Goal: Communication & Community: Answer question/provide support

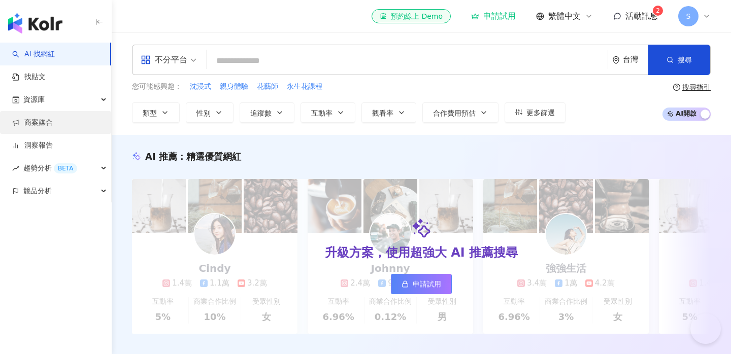
click at [45, 125] on link "商案媒合" at bounding box center [32, 123] width 41 height 10
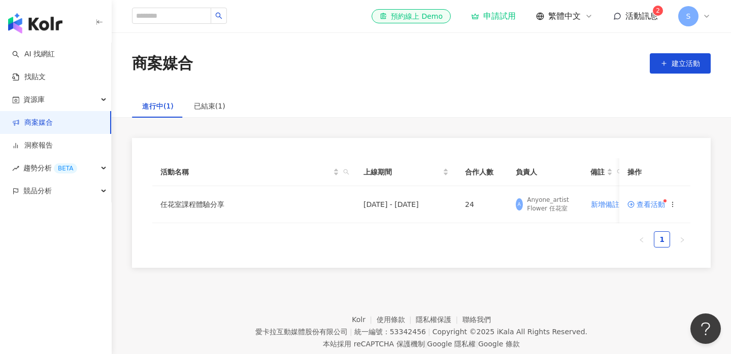
click at [626, 20] on span "活動訊息" at bounding box center [641, 16] width 32 height 10
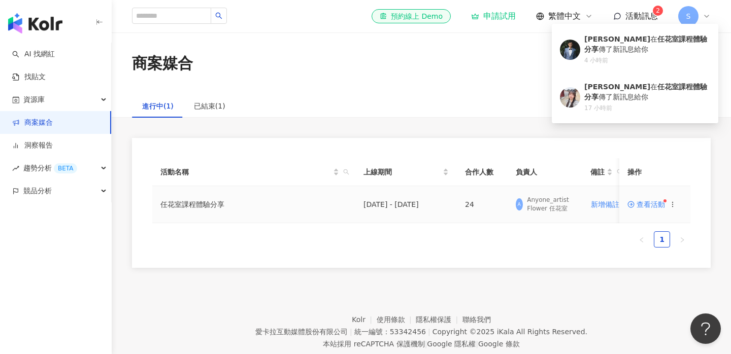
click at [279, 193] on td "任花室課程體驗分享" at bounding box center [253, 204] width 203 height 37
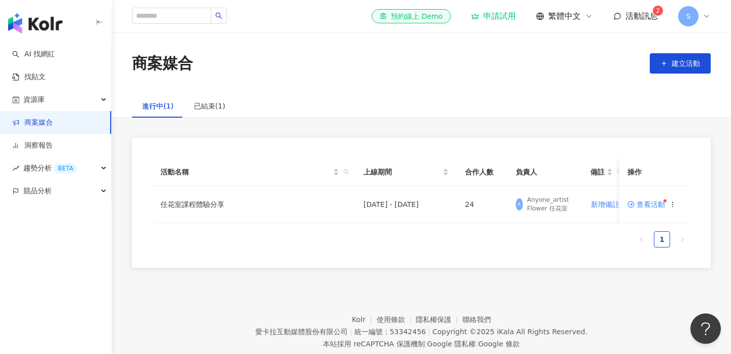
click at [642, 18] on span "活動訊息" at bounding box center [641, 16] width 32 height 10
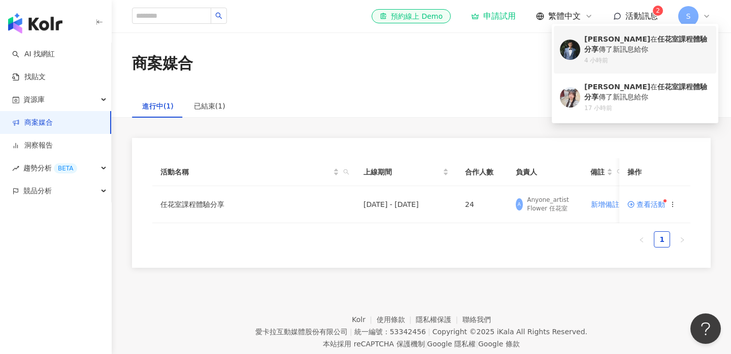
click at [620, 47] on div "[PERSON_NAME] 在 任花室課程體驗分享 傳了新訊息給你" at bounding box center [647, 45] width 126 height 20
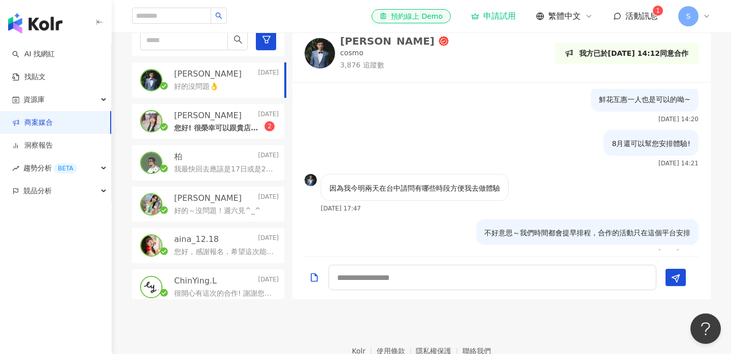
scroll to position [160, 0]
click at [228, 209] on p "好的～沒問題！週六見^_^" at bounding box center [217, 211] width 86 height 10
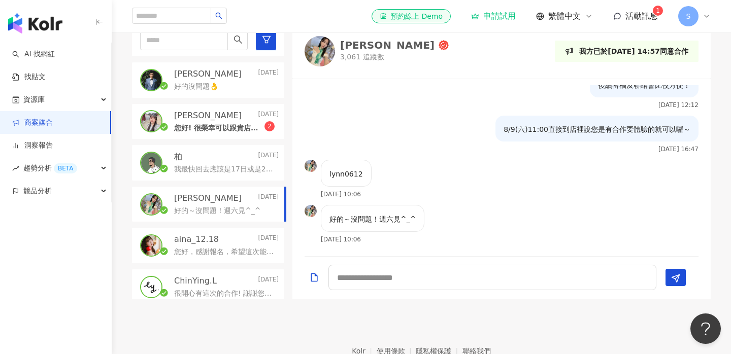
scroll to position [504, 0]
click at [270, 127] on span "2" at bounding box center [269, 126] width 4 height 7
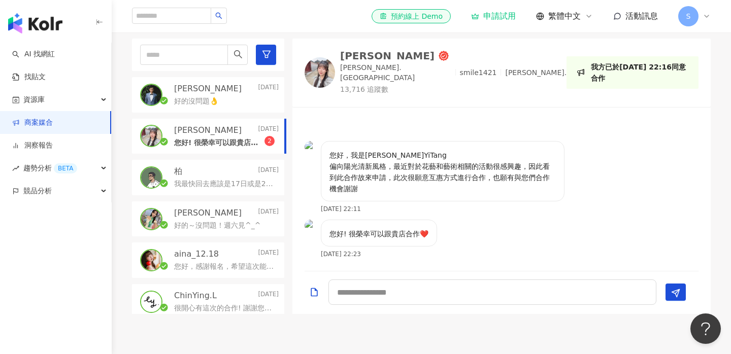
scroll to position [241, 0]
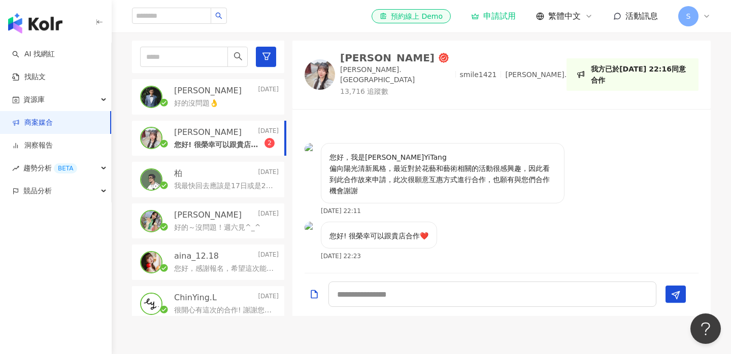
click at [238, 98] on div "好的沒問題👌" at bounding box center [226, 102] width 105 height 12
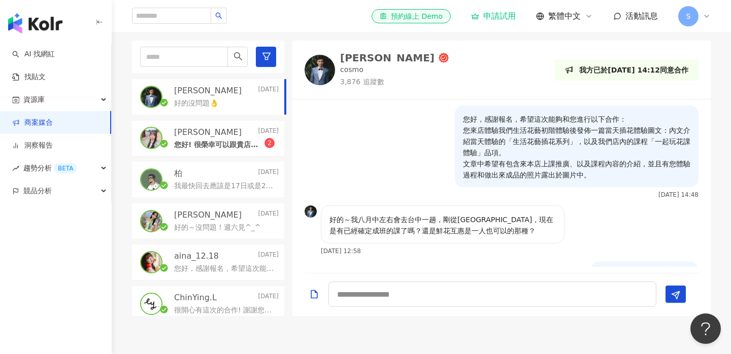
click at [220, 134] on div "[PERSON_NAME]YiTang [DATE]" at bounding box center [226, 132] width 105 height 11
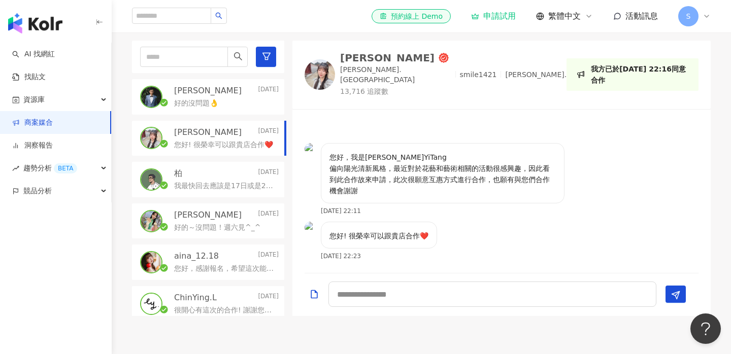
click at [223, 98] on div "好的沒問題👌" at bounding box center [226, 102] width 105 height 12
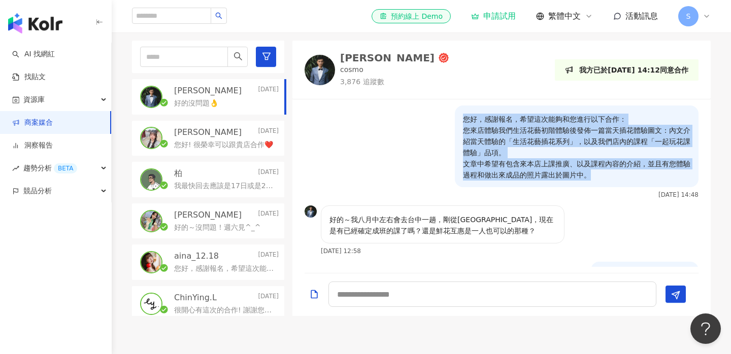
drag, startPoint x: 464, startPoint y: 116, endPoint x: 593, endPoint y: 182, distance: 145.3
copy p "您好，感謝報名，希望這次能夠和您進行以下合作： 您來店體驗我們生活花藝初階體驗後發佈一篇當天插花體驗圖文：內文介紹當天體驗的「生活花藝插花系列」，以及我們店內…"
click at [170, 145] on div "[PERSON_NAME]YiTang [DATE] 您好! 很榮幸可以跟貴店合作❤️" at bounding box center [208, 139] width 152 height 36
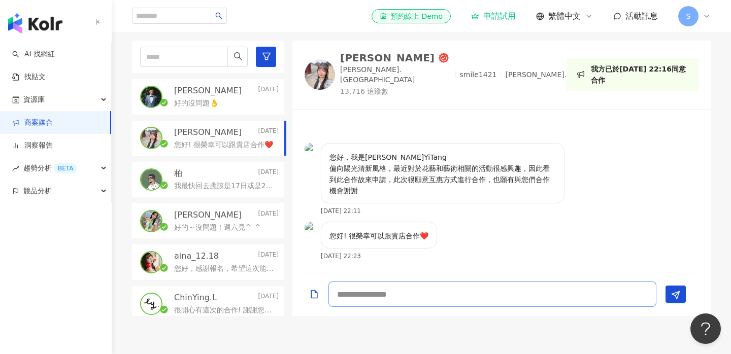
paste textarea "**********"
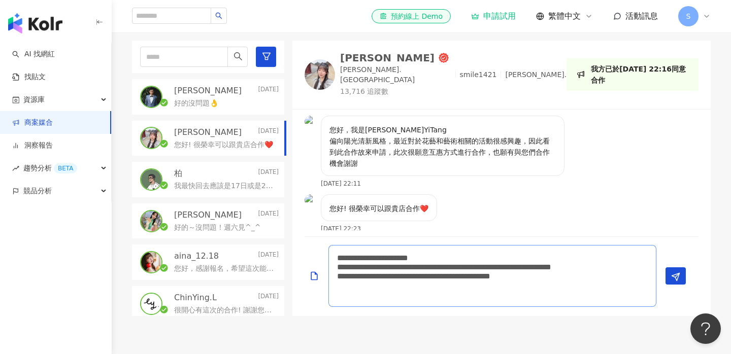
type textarea "**********"
click at [217, 93] on div "[PERSON_NAME] [DATE]" at bounding box center [226, 90] width 105 height 11
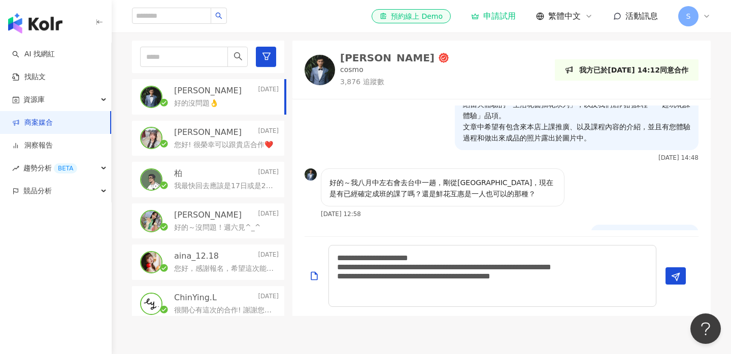
scroll to position [49, 0]
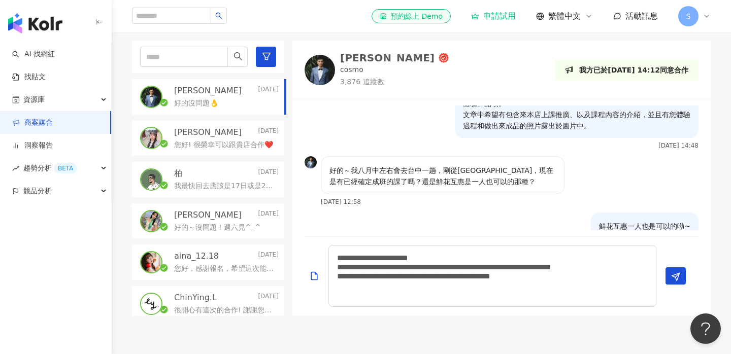
click at [253, 185] on p "我最快回去應該是17日或是23, 24日，細節可以加我的line 跟我討論 linborui，謝謝" at bounding box center [224, 186] width 100 height 10
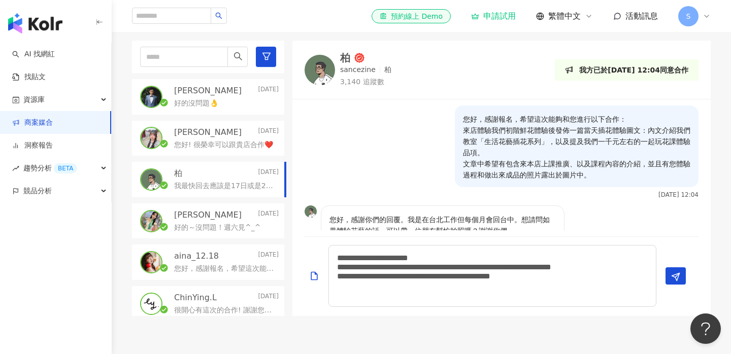
click at [241, 249] on div "aina_12.18 [DATE] 您好，感謝報名，希望這次能夠和您進行以下合作： 來店體驗我們初階鮮花體驗後發佈一篇當天插花體驗圖文：內文介紹我們教室「生活…" at bounding box center [208, 263] width 152 height 36
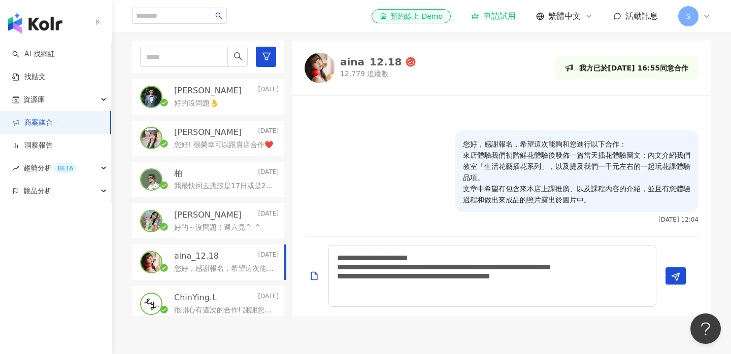
scroll to position [219, 0]
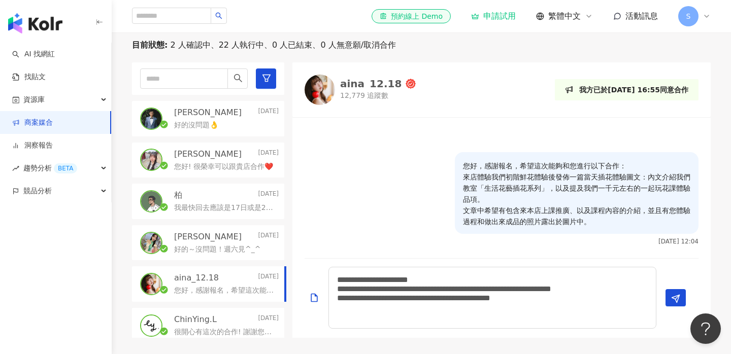
click at [213, 151] on p "[PERSON_NAME]" at bounding box center [208, 154] width 68 height 11
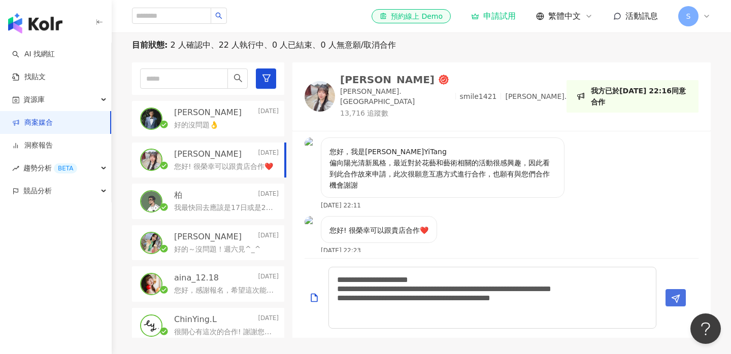
click at [680, 298] on icon "Send" at bounding box center [675, 298] width 9 height 9
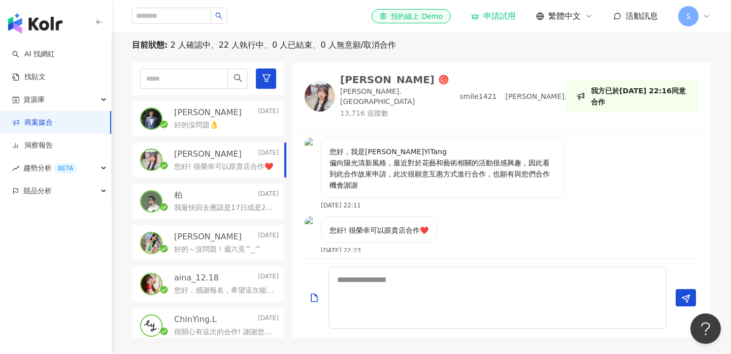
scroll to position [62, 0]
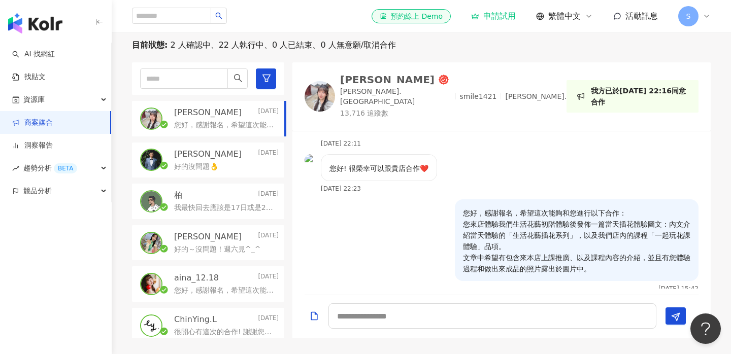
click at [218, 280] on div "aina_12.18 [DATE]" at bounding box center [226, 278] width 105 height 11
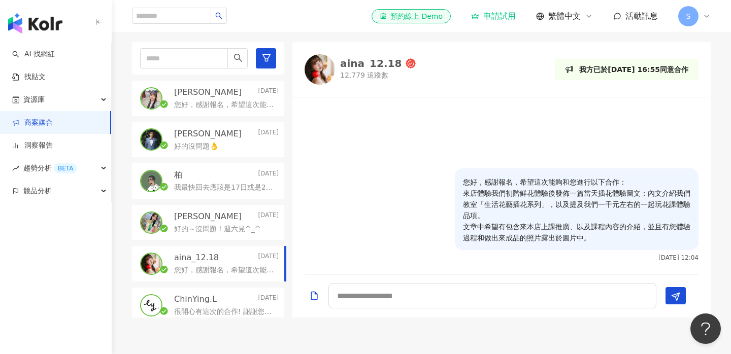
scroll to position [240, 0]
click at [203, 224] on p "好的～沒問題！週六見^_^" at bounding box center [217, 229] width 86 height 10
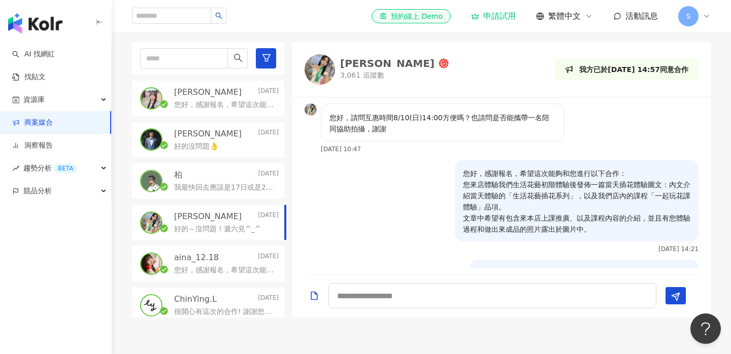
scroll to position [504, 0]
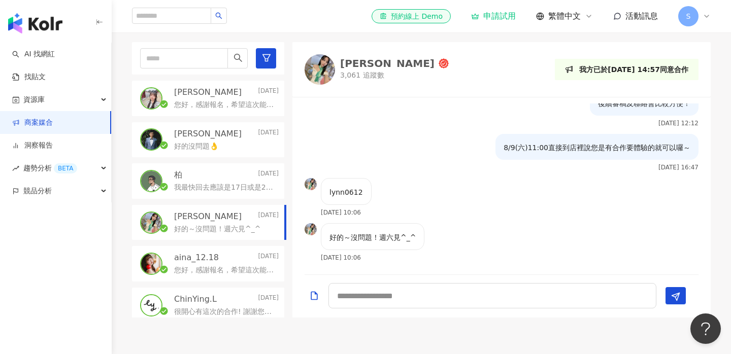
click at [208, 97] on p "[PERSON_NAME]" at bounding box center [208, 92] width 68 height 11
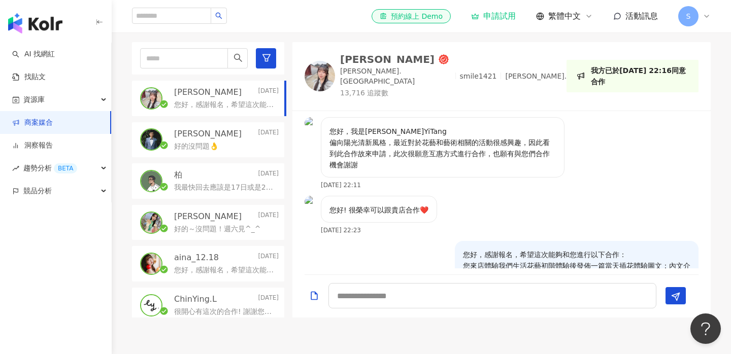
click at [183, 129] on p "[PERSON_NAME]" at bounding box center [208, 133] width 68 height 11
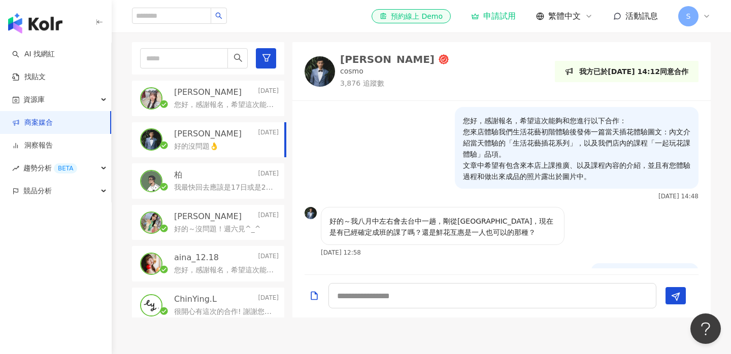
click at [643, 14] on span "活動訊息" at bounding box center [641, 16] width 32 height 10
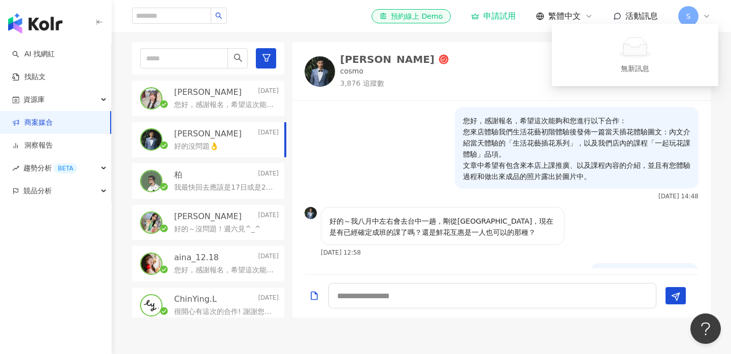
click at [643, 14] on span "活動訊息" at bounding box center [641, 16] width 32 height 10
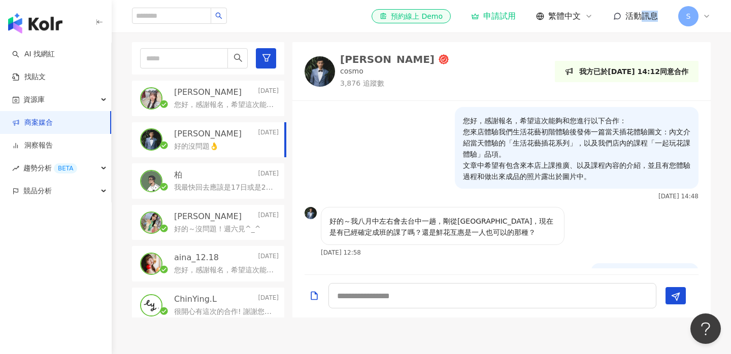
click at [173, 96] on div "[PERSON_NAME]YiTang [DATE] 您好，感謝報名，希望這次能夠和您進行以下合作： 您來店體驗我們生活花藝初階體驗後發佈一篇當天插花體驗圖文…" at bounding box center [208, 99] width 152 height 36
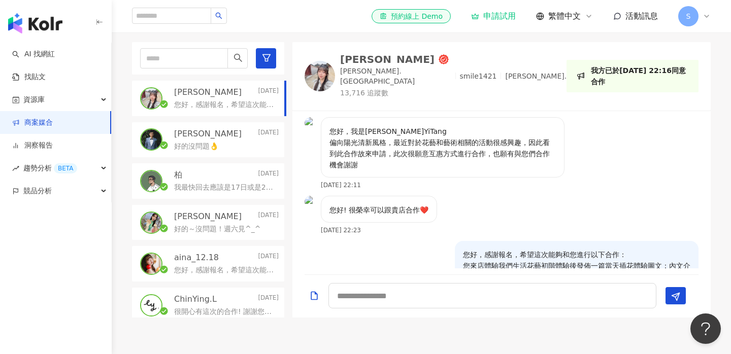
click at [174, 133] on p "[PERSON_NAME]" at bounding box center [208, 133] width 68 height 11
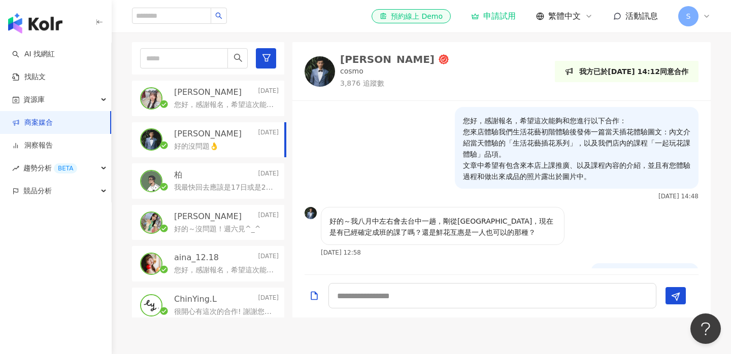
click at [227, 101] on p "您好，感謝報名，希望這次能夠和您進行以下合作： 您來店體驗我們生活花藝初階體驗後發佈一篇當天插花體驗圖文：內文介紹當天體驗的「生活花藝插花系列」，以及我們店內…" at bounding box center [224, 105] width 100 height 10
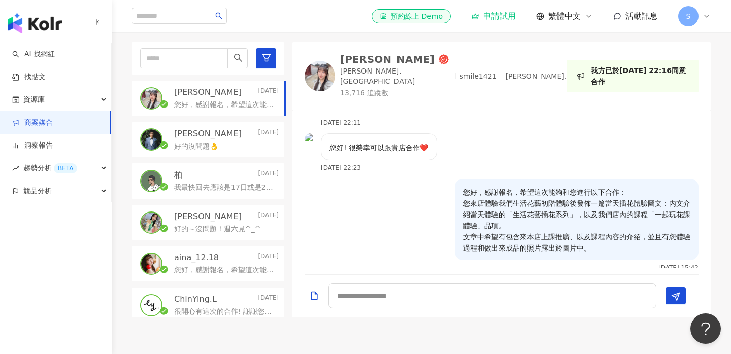
scroll to position [62, 0]
click at [210, 135] on p "[PERSON_NAME]" at bounding box center [208, 133] width 68 height 11
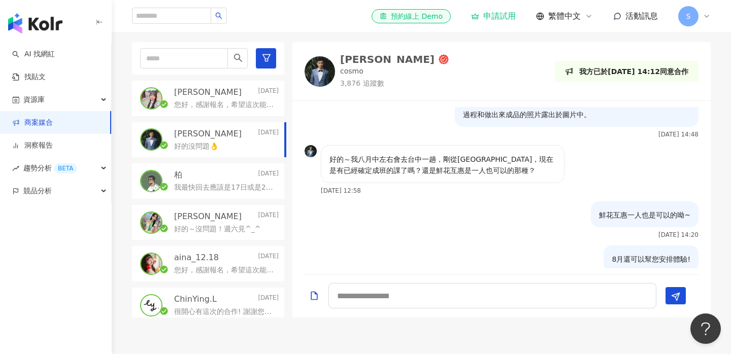
scroll to position [742, 0]
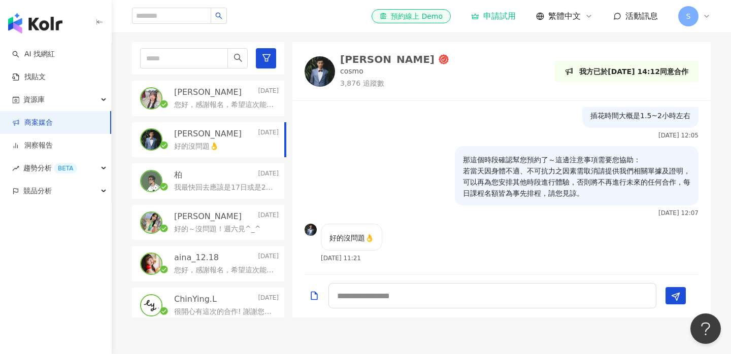
click at [199, 99] on div "您好，感謝報名，希望這次能夠和您進行以下合作： 您來店體驗我們生活花藝初階體驗後發佈一篇當天插花體驗圖文：內文介紹當天體驗的「生活花藝插花系列」，以及我們店內…" at bounding box center [226, 104] width 105 height 12
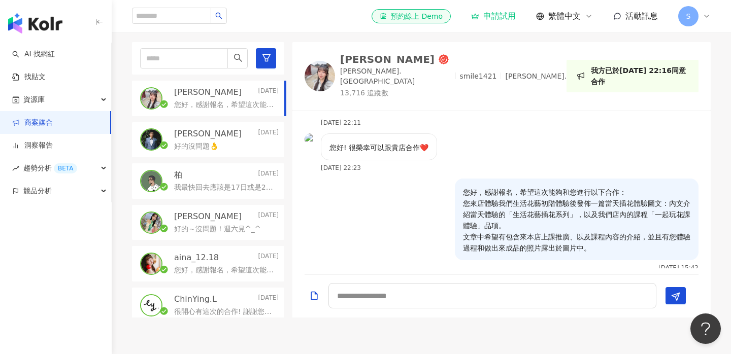
scroll to position [62, 0]
click at [403, 302] on textarea at bounding box center [492, 295] width 328 height 25
paste textarea "**********"
type textarea "**********"
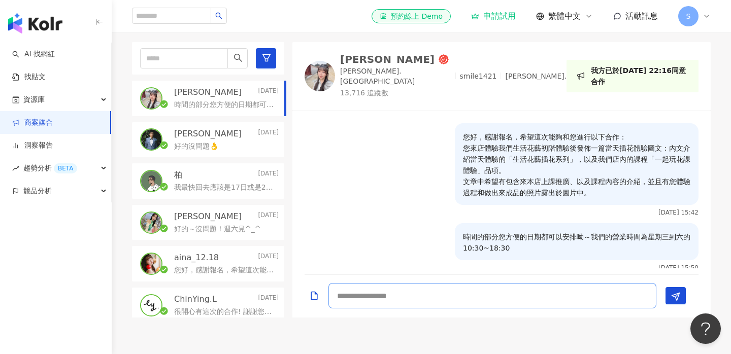
scroll to position [117, 0]
click at [214, 219] on p "[PERSON_NAME]" at bounding box center [208, 216] width 68 height 11
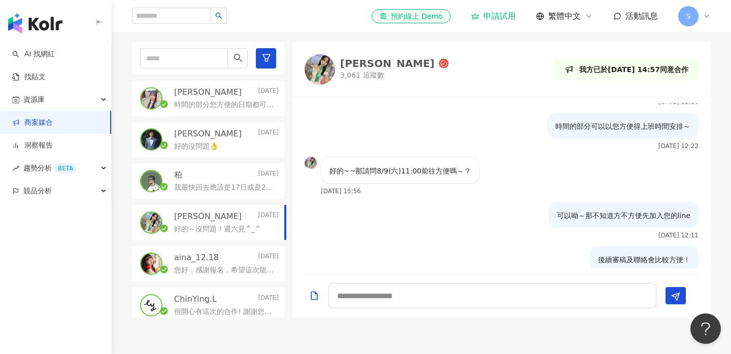
scroll to position [349, 0]
click at [210, 100] on p "時間的部分您方便的日期都可以安排呦～我們的營業時間為星期三到六的10:30~18:30" at bounding box center [224, 105] width 100 height 10
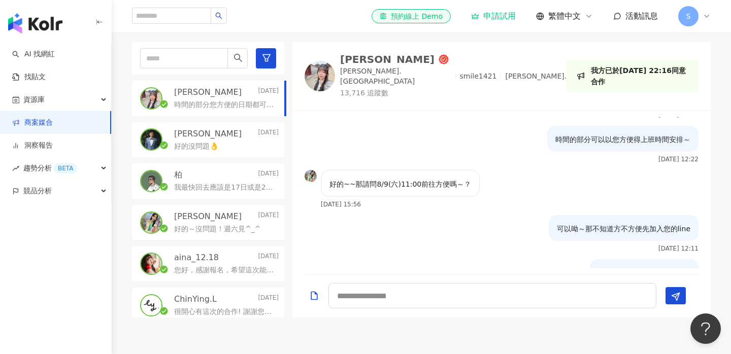
scroll to position [117, 0]
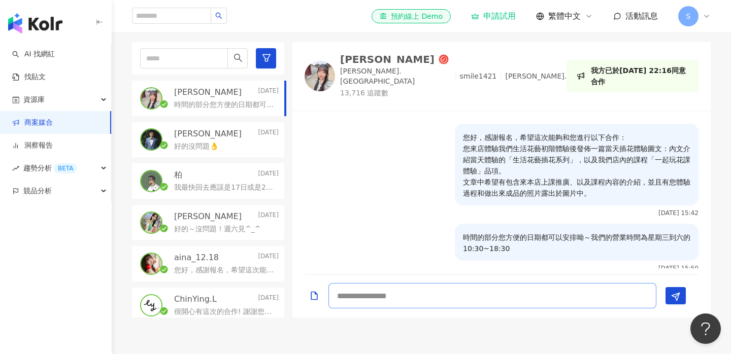
click at [400, 298] on textarea at bounding box center [492, 295] width 328 height 25
type textarea "**********"
click at [678, 295] on line "Send" at bounding box center [677, 295] width 4 height 4
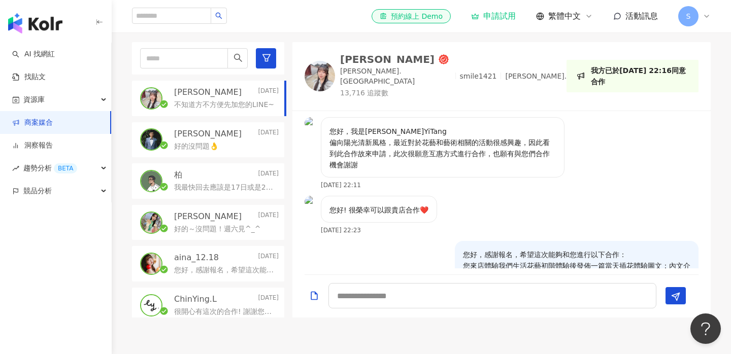
scroll to position [0, 0]
click at [55, 49] on link "AI 找網紅" at bounding box center [33, 54] width 43 height 10
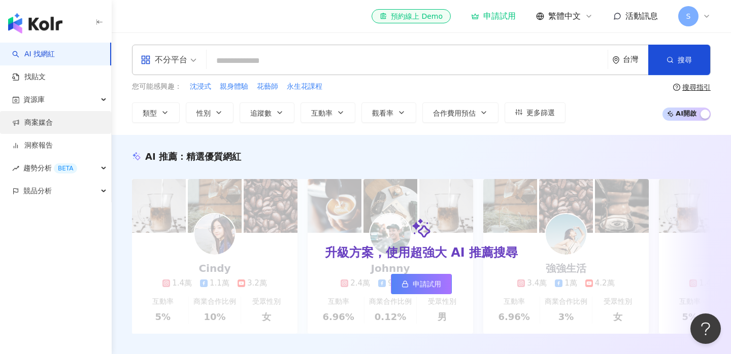
click at [44, 119] on link "商案媒合" at bounding box center [32, 123] width 41 height 10
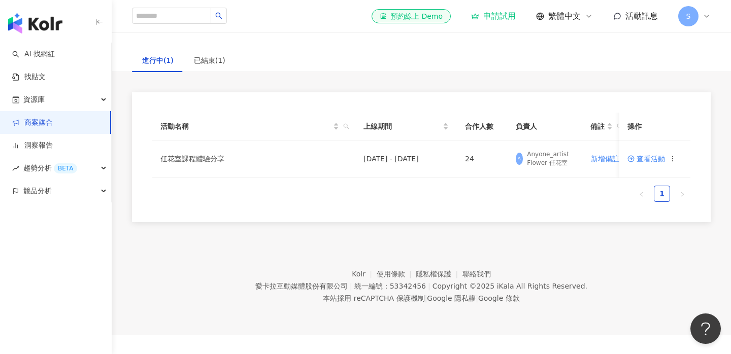
click at [548, 204] on div "活動名稱 上線期間 合作人數 負責人 備註 操作 任花室課程體驗分享 [DATE] - [DATE] 24 A Anyone_artist Flower 任花…" at bounding box center [421, 161] width 538 height 97
click at [625, 17] on span "活動訊息" at bounding box center [641, 16] width 32 height 10
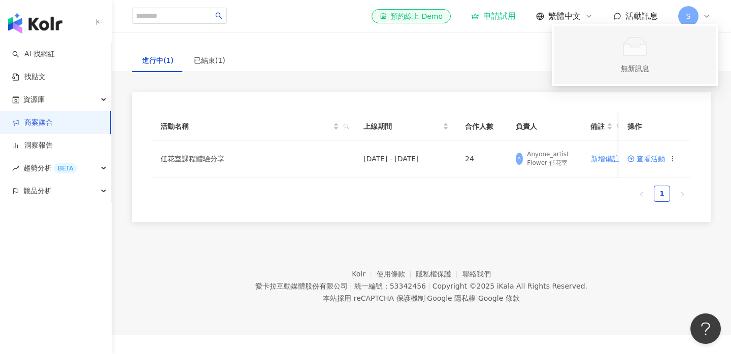
click at [625, 69] on div "無新訊息" at bounding box center [635, 68] width 32 height 11
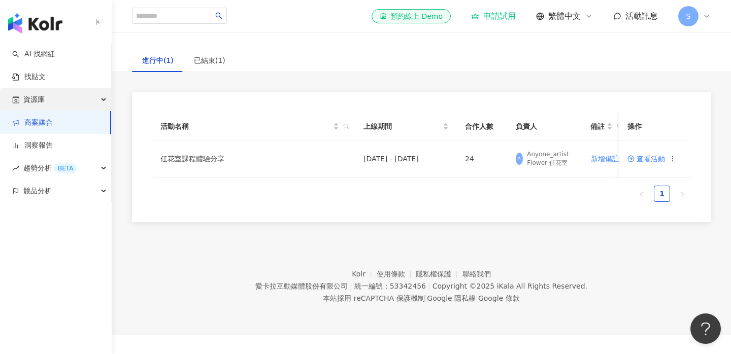
click at [53, 98] on div "資源庫" at bounding box center [55, 99] width 111 height 23
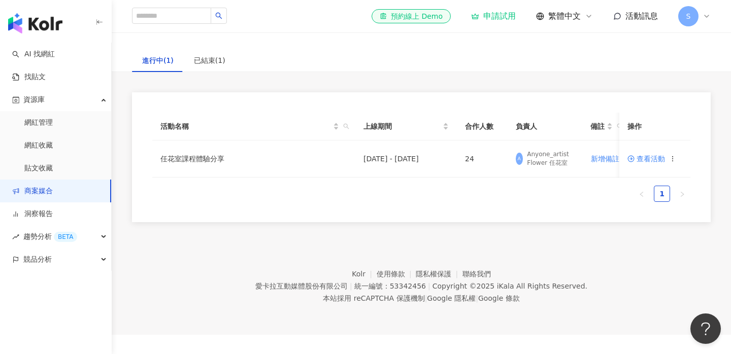
click at [30, 189] on link "商案媒合" at bounding box center [32, 191] width 41 height 10
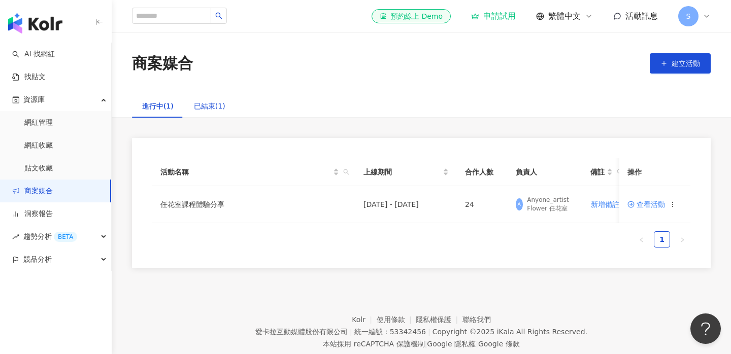
click at [200, 110] on div "已結束(1)" at bounding box center [209, 105] width 31 height 11
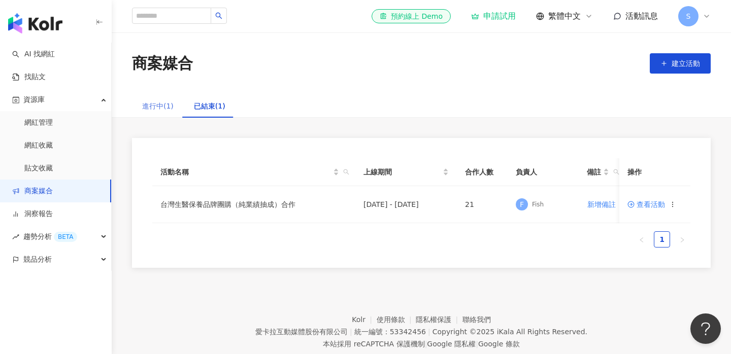
click at [175, 104] on div "進行中(1)" at bounding box center [158, 105] width 52 height 23
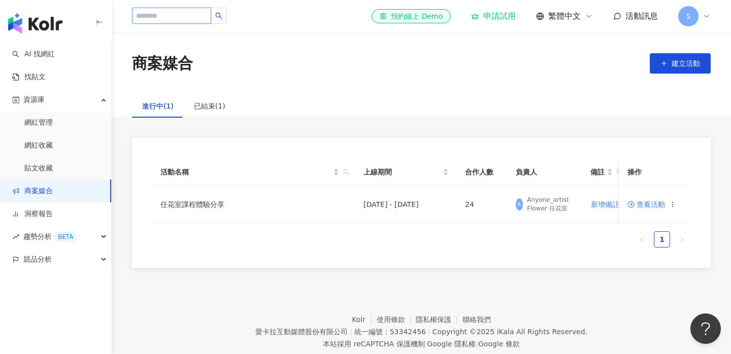
click at [149, 18] on input "search" at bounding box center [171, 16] width 79 height 16
type input "*"
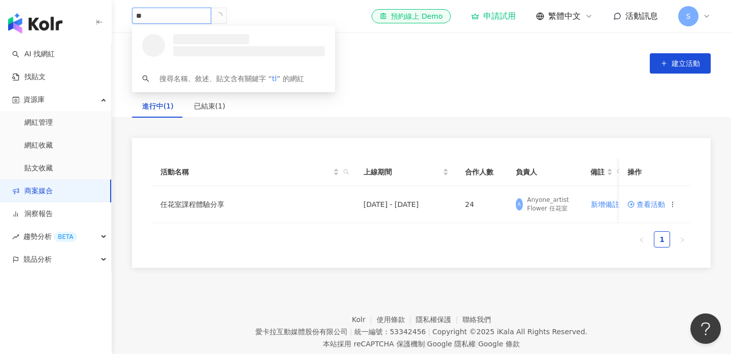
type input "*"
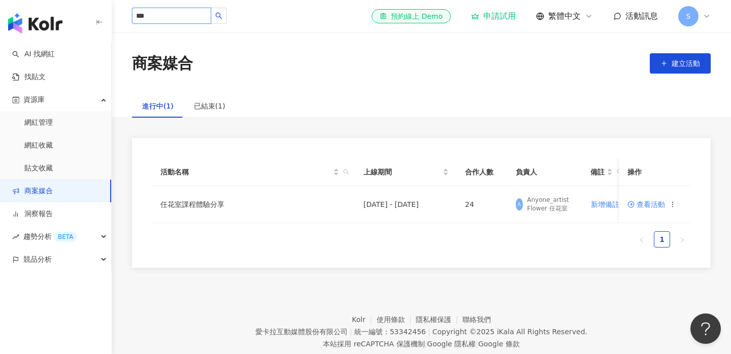
type input "***"
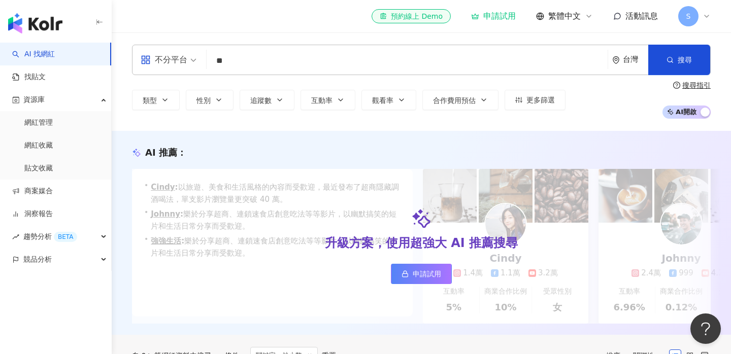
type input "*"
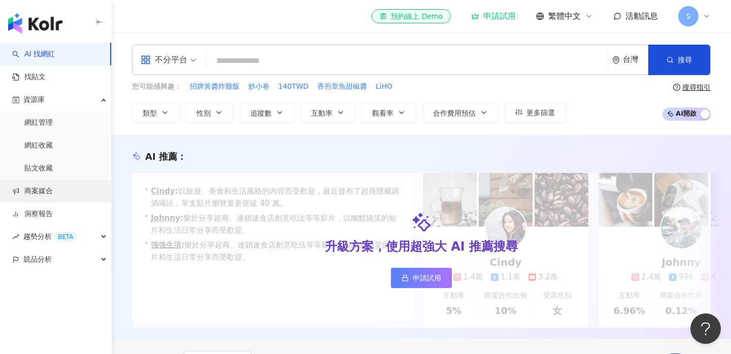
click at [40, 196] on link "商案媒合" at bounding box center [32, 191] width 41 height 10
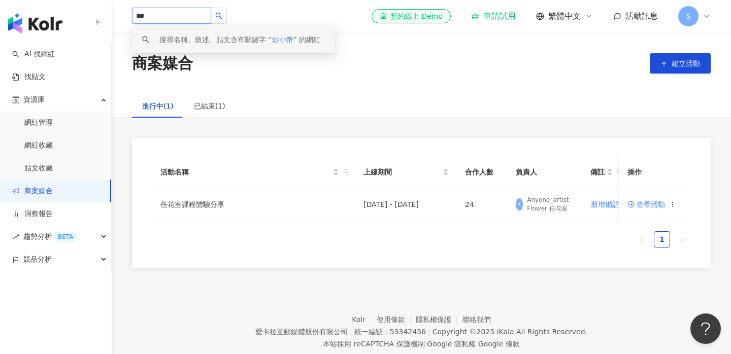
click at [178, 11] on input "***" at bounding box center [171, 16] width 79 height 16
type input "*"
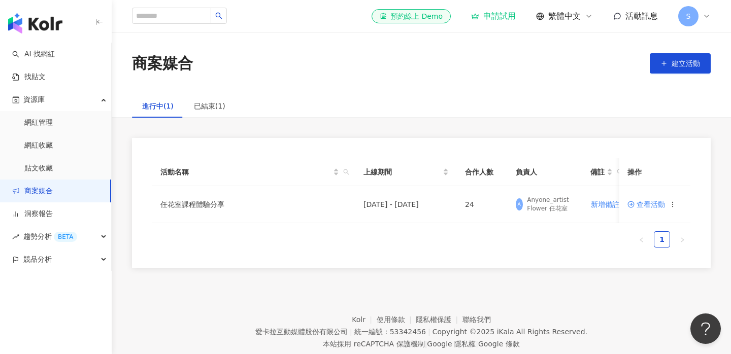
click at [633, 16] on span "活動訊息" at bounding box center [641, 16] width 32 height 10
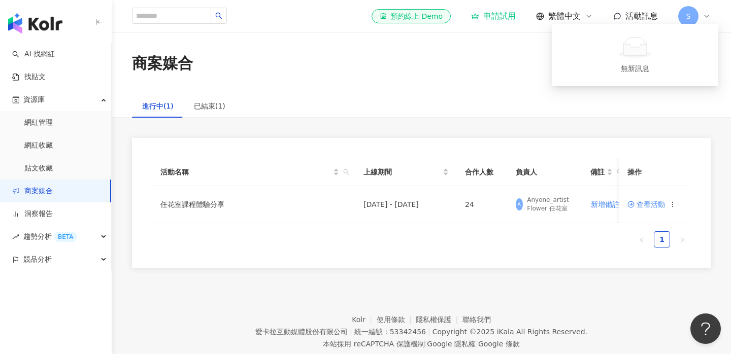
click at [410, 97] on div "進行中(1) 已結束(1)" at bounding box center [421, 105] width 619 height 23
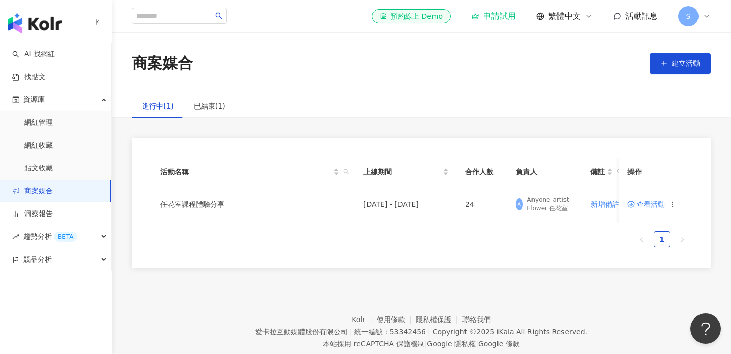
click at [275, 53] on div "商案媒合 建立活動" at bounding box center [421, 63] width 619 height 21
click at [442, 54] on div "商案媒合 建立活動" at bounding box center [421, 63] width 619 height 21
click at [33, 192] on link "商案媒合" at bounding box center [32, 191] width 41 height 10
click at [646, 22] on div "el-icon-cs 預約線上 Demo 申請試用 繁體中文 活動訊息 S" at bounding box center [541, 16] width 339 height 20
click at [635, 12] on span "活動訊息" at bounding box center [641, 16] width 32 height 10
